Goal: Task Accomplishment & Management: Manage account settings

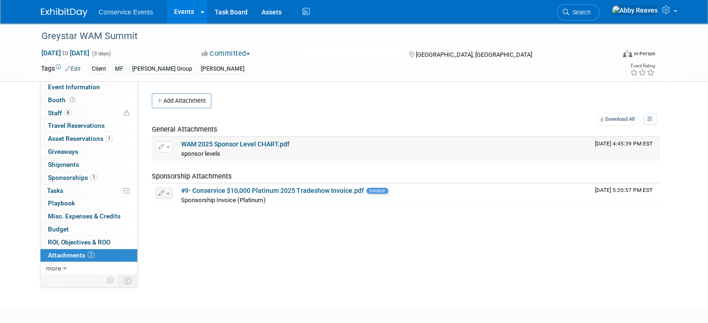
click at [193, 145] on link "WAM 2025 Sponsor Level CHART.pdf" at bounding box center [235, 144] width 108 height 7
click at [93, 173] on link "1 Sponsorships 1" at bounding box center [88, 178] width 97 height 13
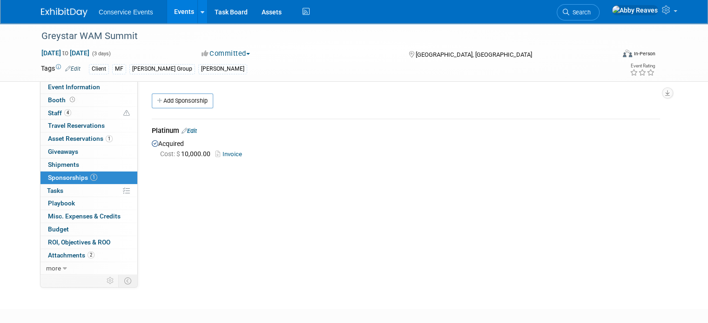
click at [184, 131] on link "Edit" at bounding box center [188, 131] width 15 height 7
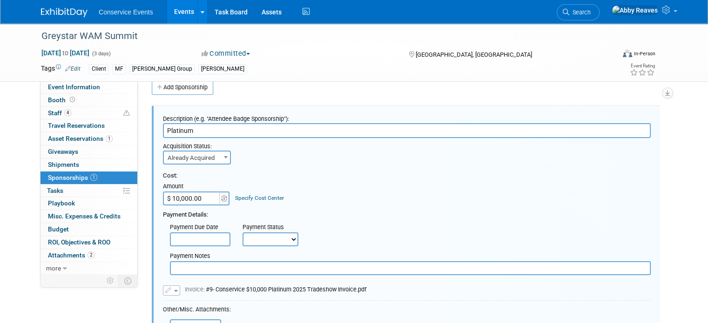
click at [193, 196] on input "$ 10,000.00" at bounding box center [192, 199] width 58 height 14
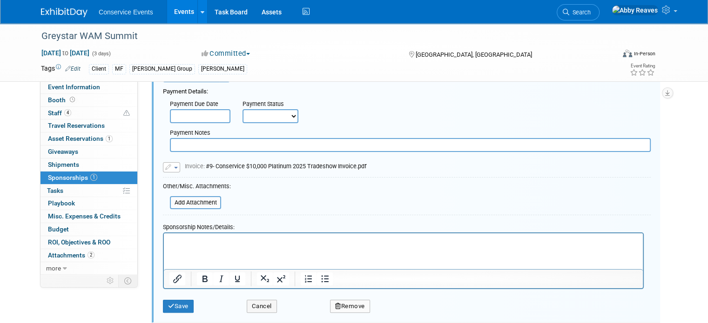
scroll to position [153, 0]
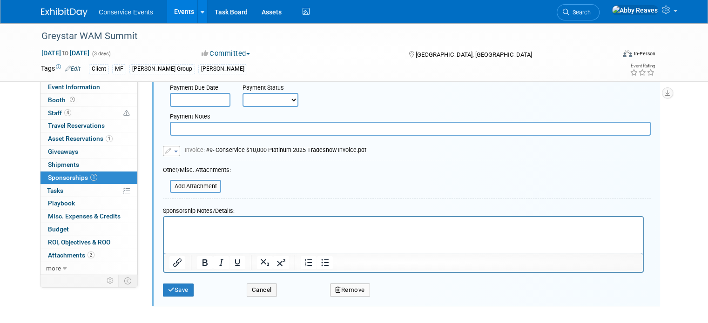
type input "$ 17,000.00"
click at [195, 175] on div "Other/Misc. Attachments:" at bounding box center [197, 171] width 68 height 11
click at [193, 188] on input "file" at bounding box center [164, 186] width 111 height 11
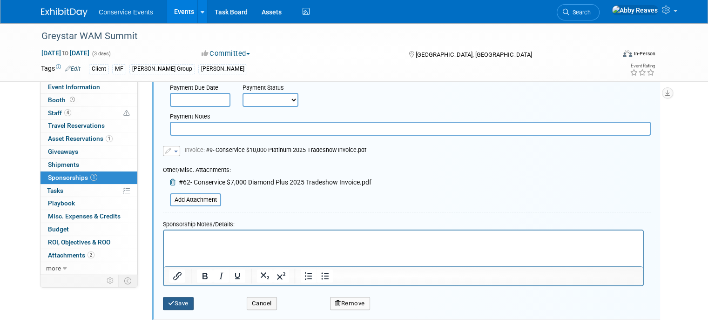
click at [182, 299] on button "Save" at bounding box center [178, 303] width 31 height 13
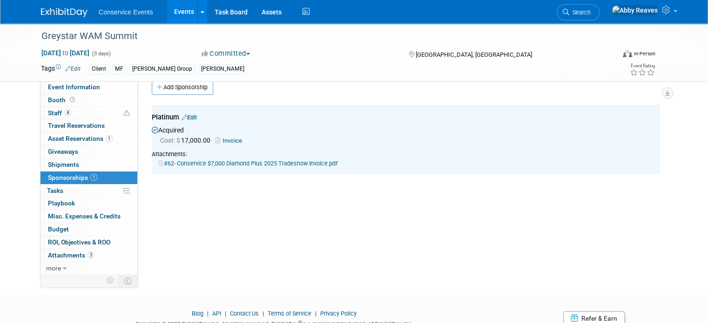
scroll to position [0, 0]
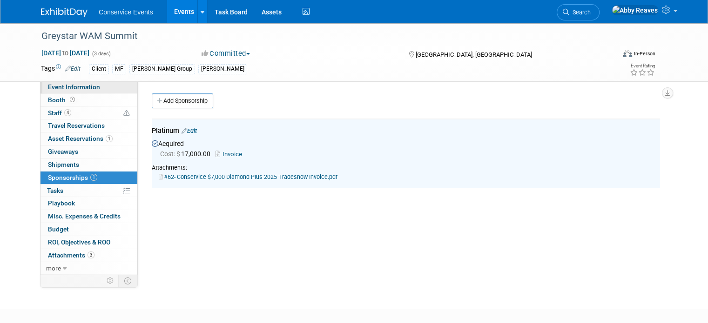
click at [119, 85] on link "Event Information" at bounding box center [88, 87] width 97 height 13
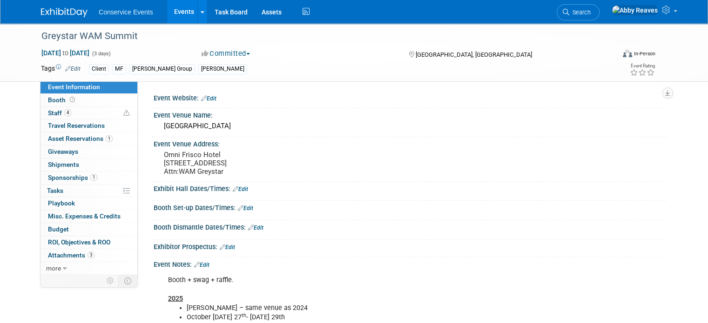
click at [171, 22] on link "Events" at bounding box center [184, 11] width 34 height 23
